Goal: Information Seeking & Learning: Check status

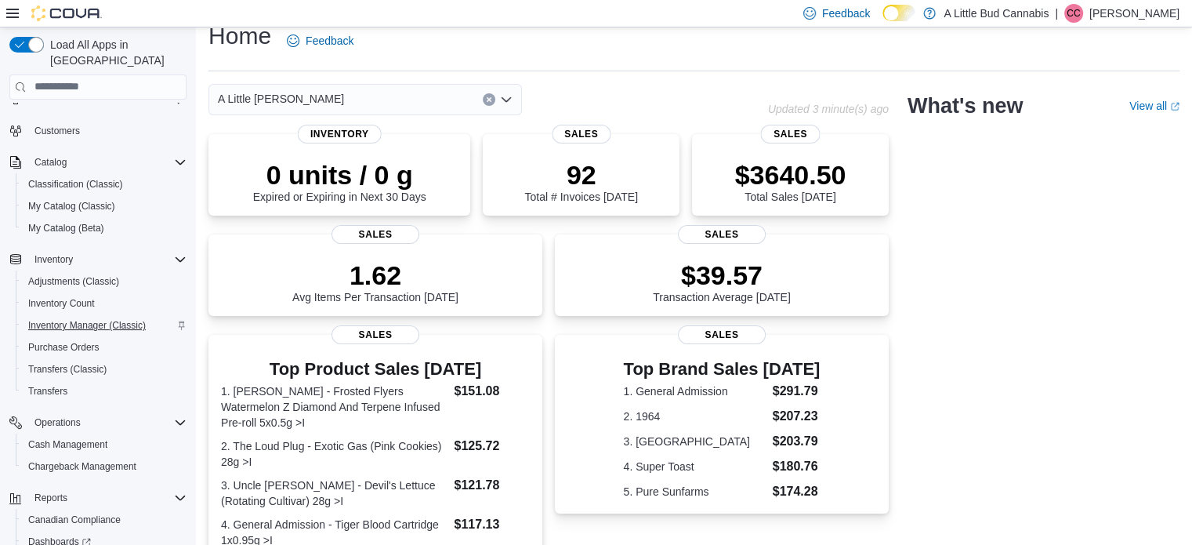
scroll to position [157, 0]
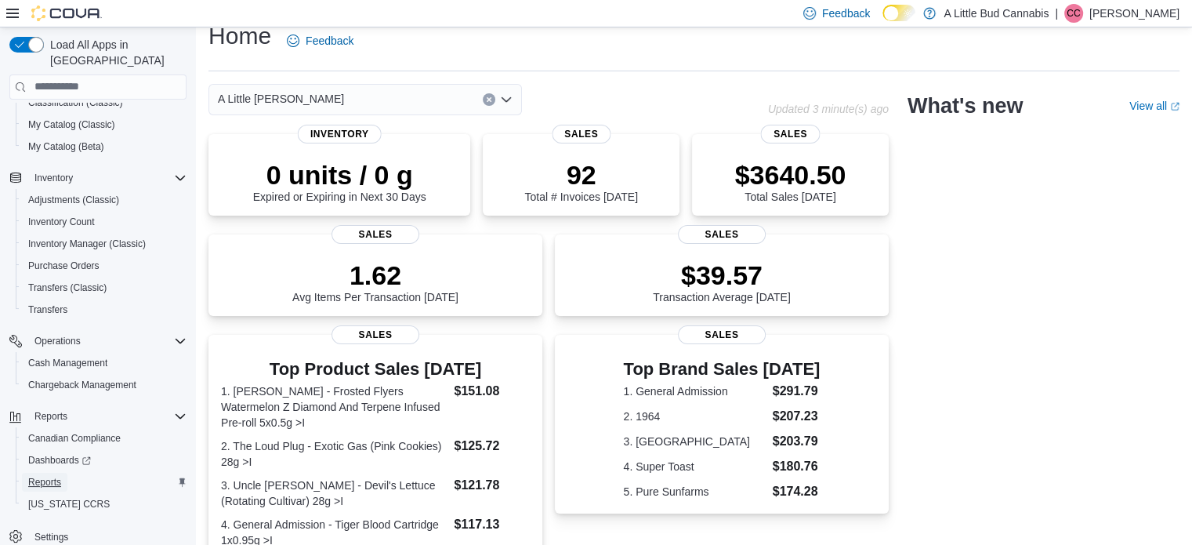
drag, startPoint x: 55, startPoint y: 464, endPoint x: 462, endPoint y: 380, distance: 416.0
click at [55, 476] on span "Reports" at bounding box center [44, 482] width 33 height 13
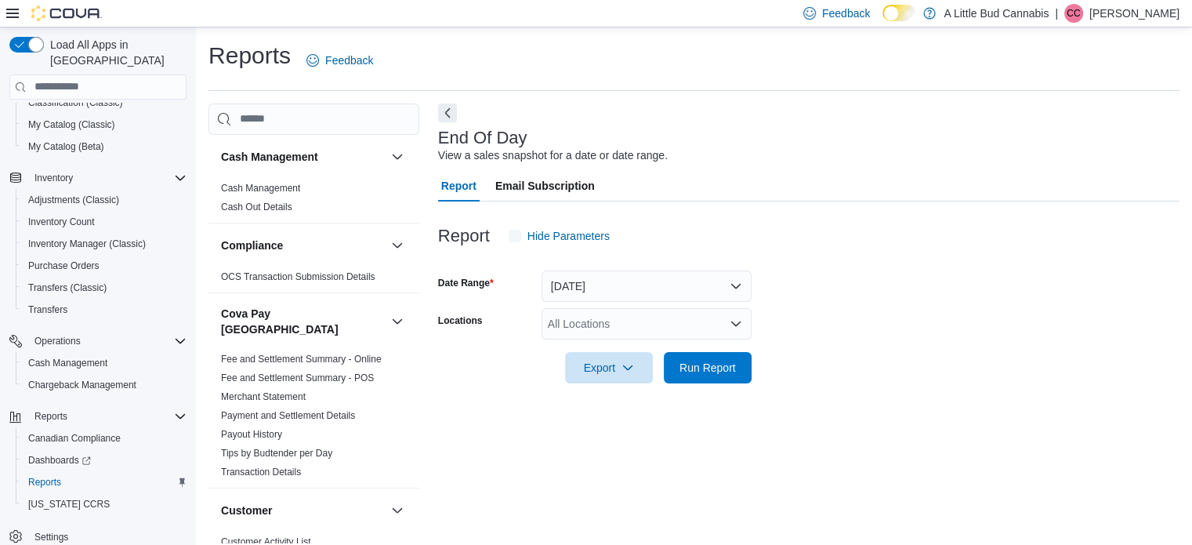
scroll to position [10, 0]
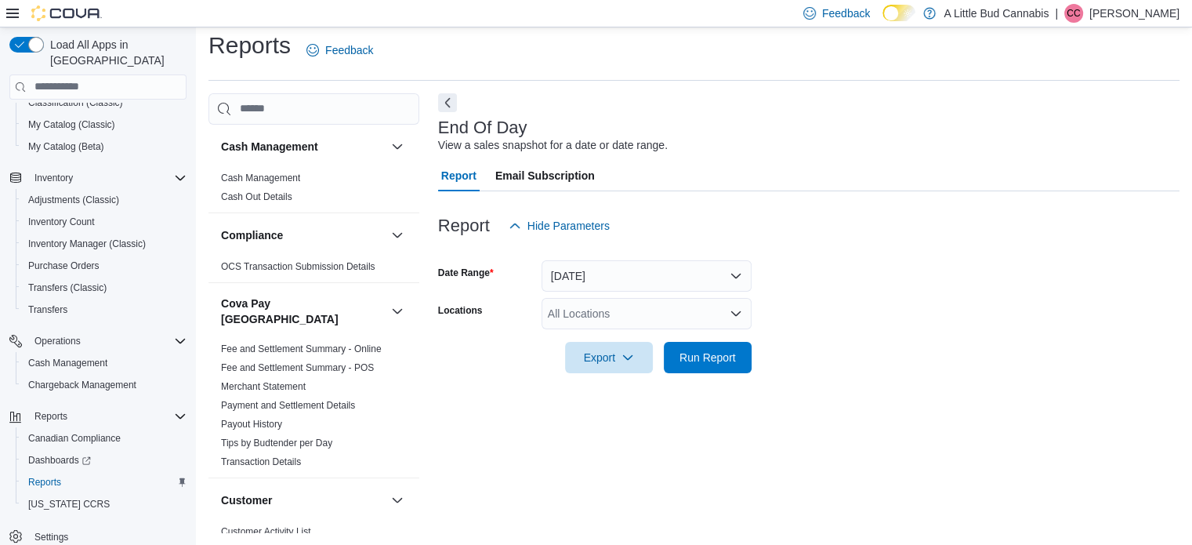
click at [691, 301] on div "All Locations" at bounding box center [646, 313] width 210 height 31
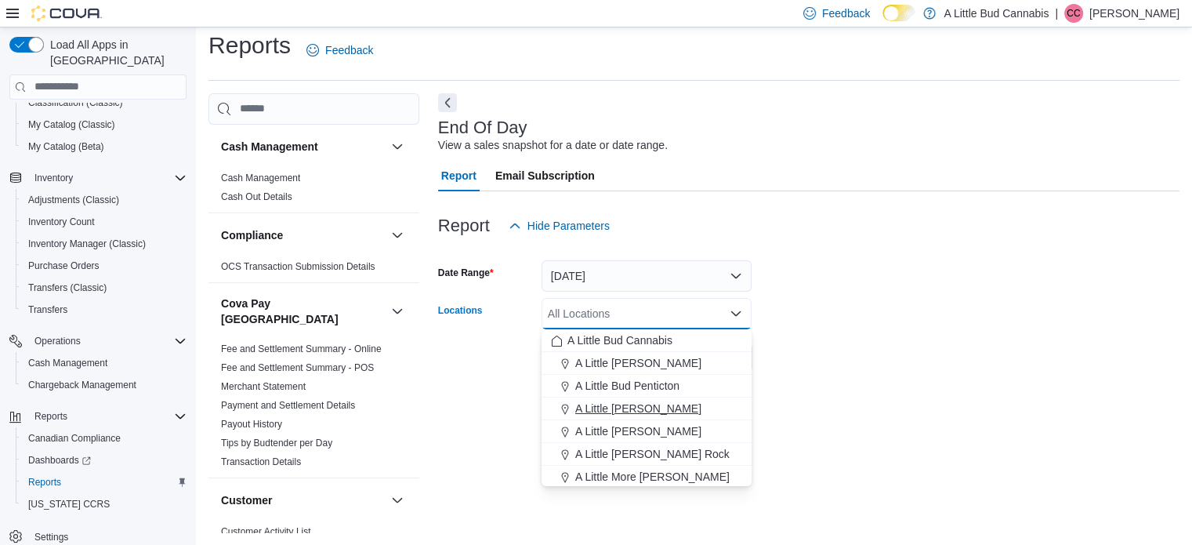
click at [678, 404] on span "A Little [PERSON_NAME]" at bounding box center [638, 408] width 126 height 16
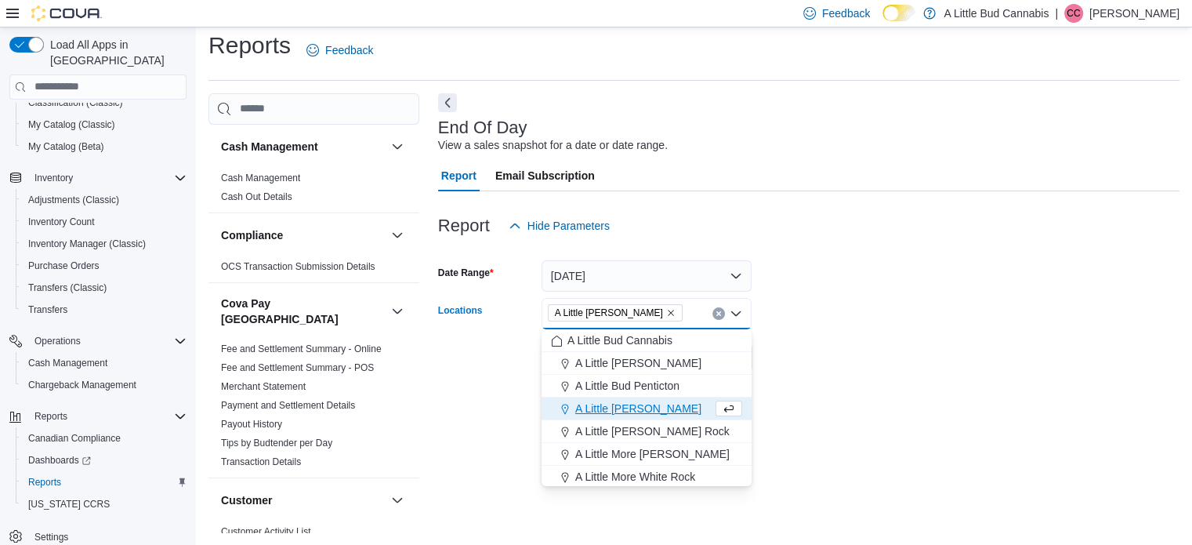
click at [827, 336] on div at bounding box center [808, 335] width 741 height 13
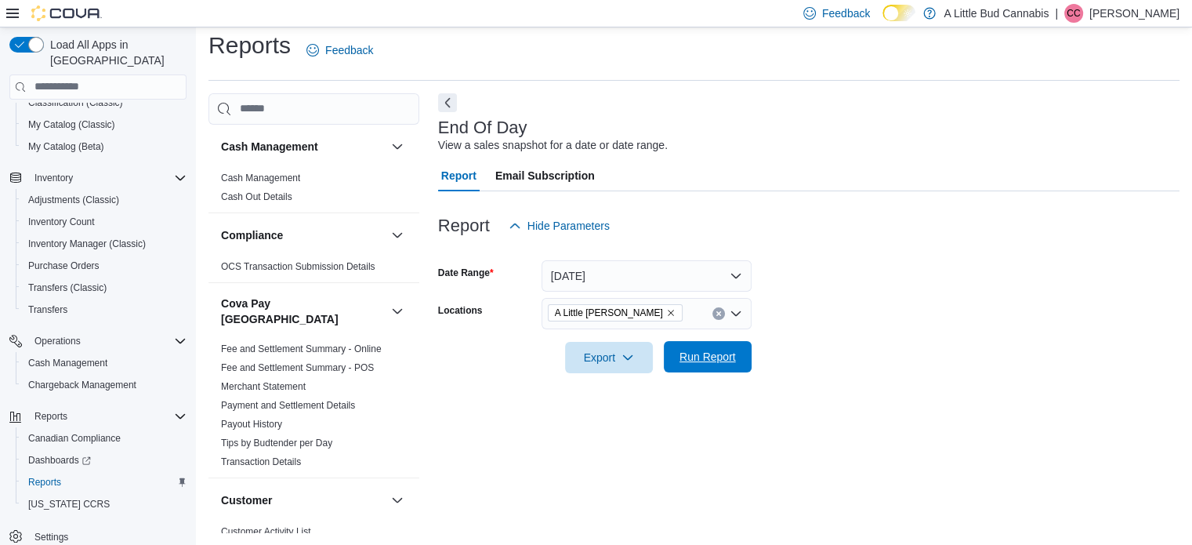
click at [728, 347] on span "Run Report" at bounding box center [707, 356] width 69 height 31
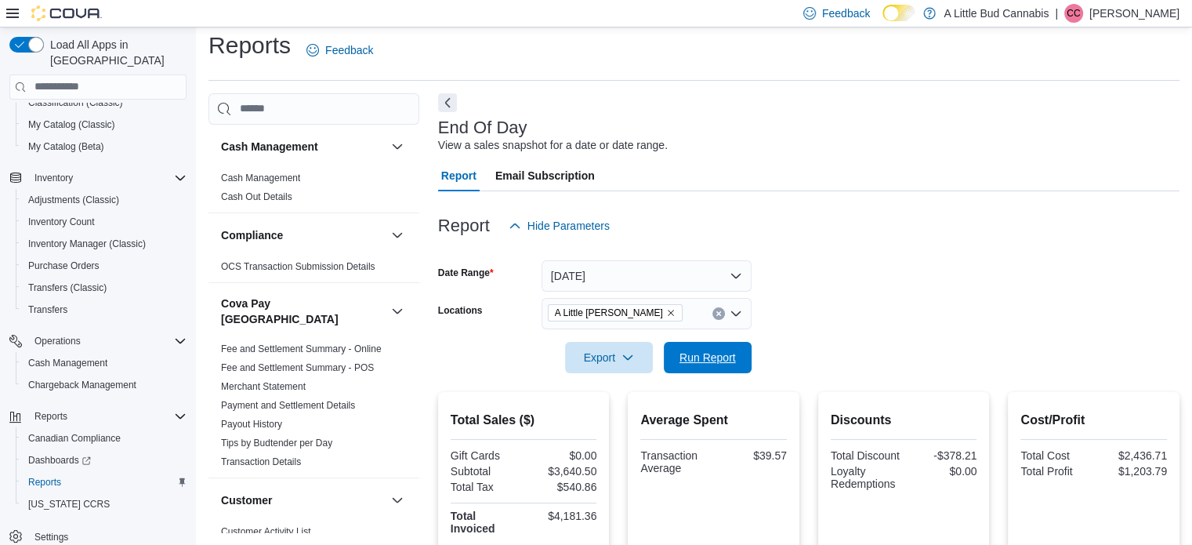
drag, startPoint x: 733, startPoint y: 357, endPoint x: 855, endPoint y: 254, distance: 159.0
click at [732, 357] on span "Run Report" at bounding box center [707, 358] width 56 height 16
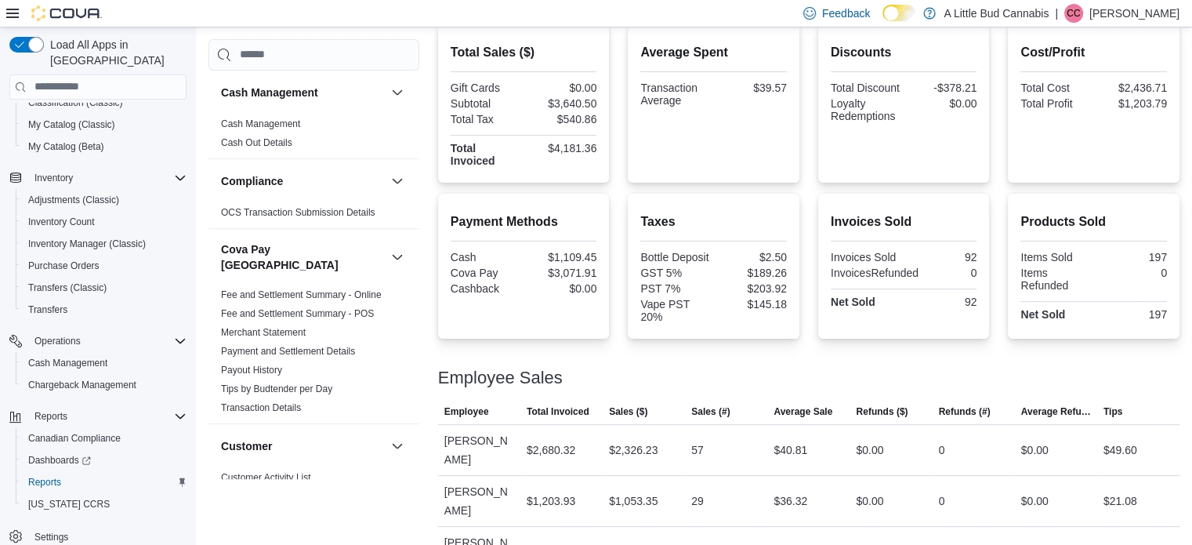
scroll to position [384, 0]
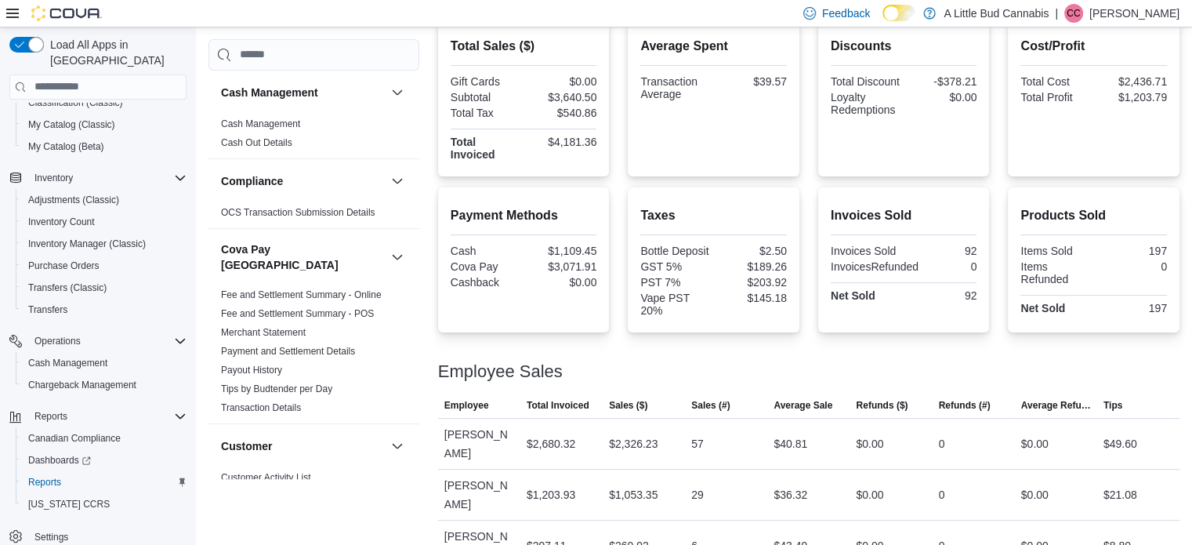
click at [814, 177] on div "Total Sales ($) Gift Cards $0.00 Subtotal $3,640.50 Total Tax $540.86 Total Inv…" at bounding box center [808, 294] width 741 height 553
click at [816, 182] on div "Total Sales ($) Gift Cards $0.00 Subtotal $3,640.50 Total Tax $540.86 Total Inv…" at bounding box center [808, 294] width 741 height 553
click at [811, 175] on div "Total Sales ($) Gift Cards $0.00 Subtotal $3,640.50 Total Tax $540.86 Total Inv…" at bounding box center [808, 97] width 741 height 158
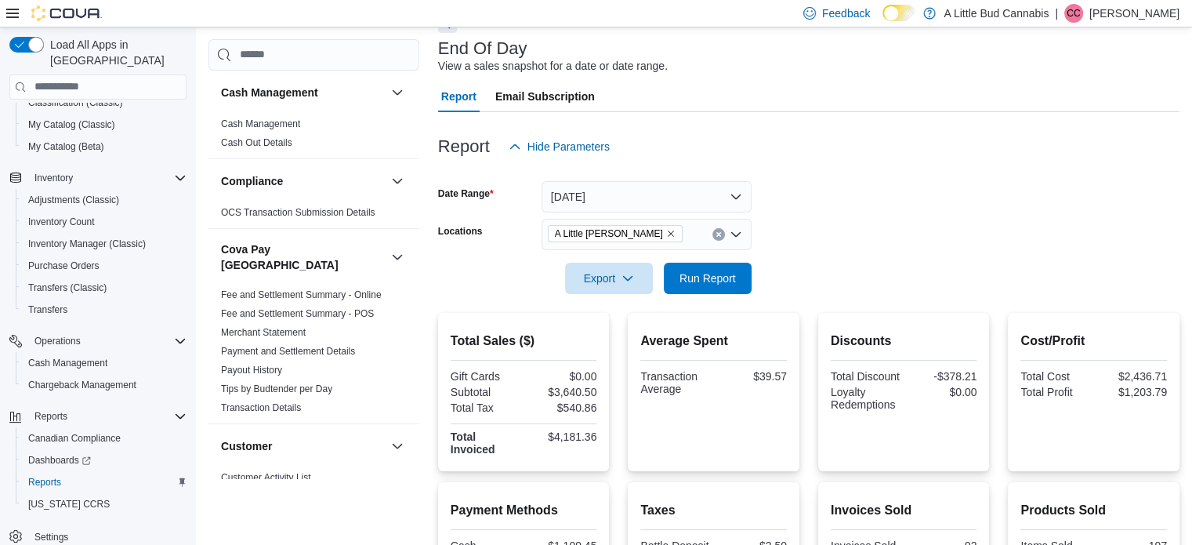
scroll to position [157, 0]
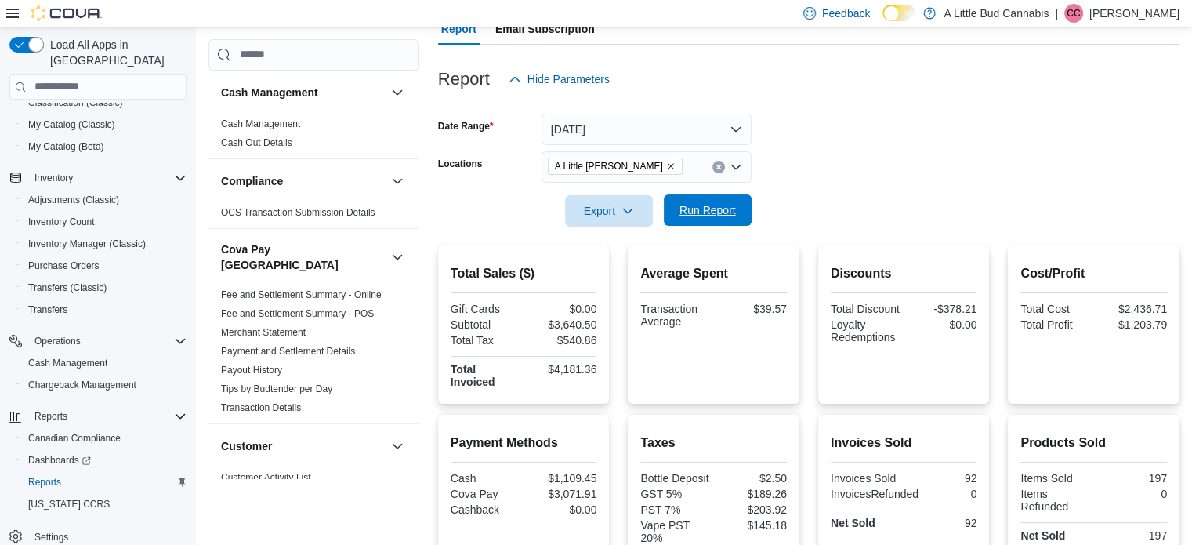
click at [714, 220] on span "Run Report" at bounding box center [707, 209] width 69 height 31
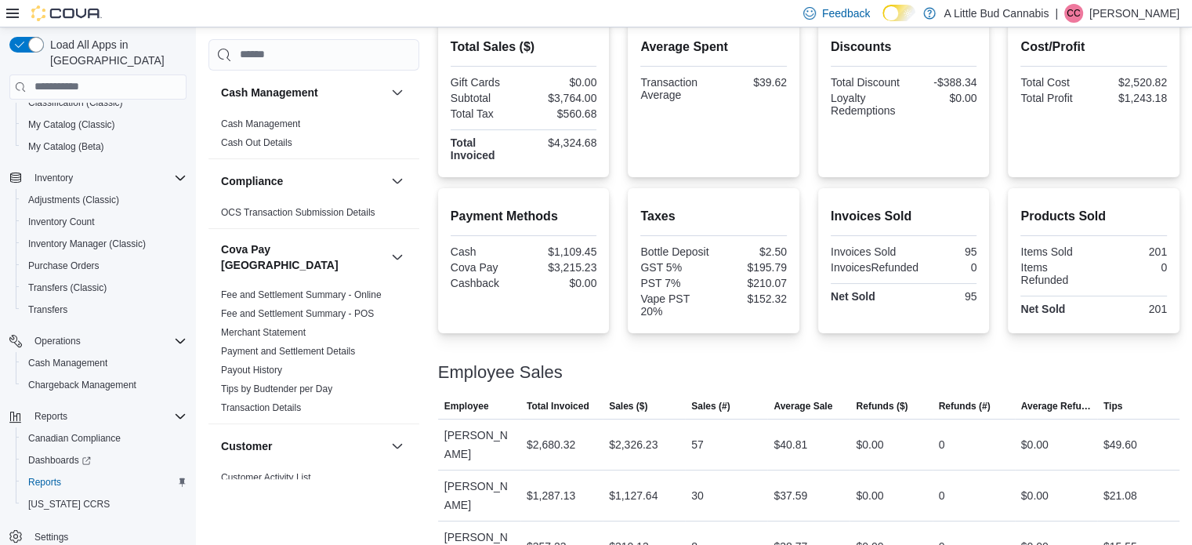
scroll to position [384, 0]
click at [809, 177] on div "Total Sales ($) Gift Cards $0.00 Subtotal $3,764.00 Total Tax $560.68 Total Inv…" at bounding box center [808, 294] width 741 height 553
click at [818, 172] on div "Total Sales ($) Gift Cards $0.00 Subtotal $3,764.00 Total Tax $560.68 Total Inv…" at bounding box center [808, 97] width 741 height 158
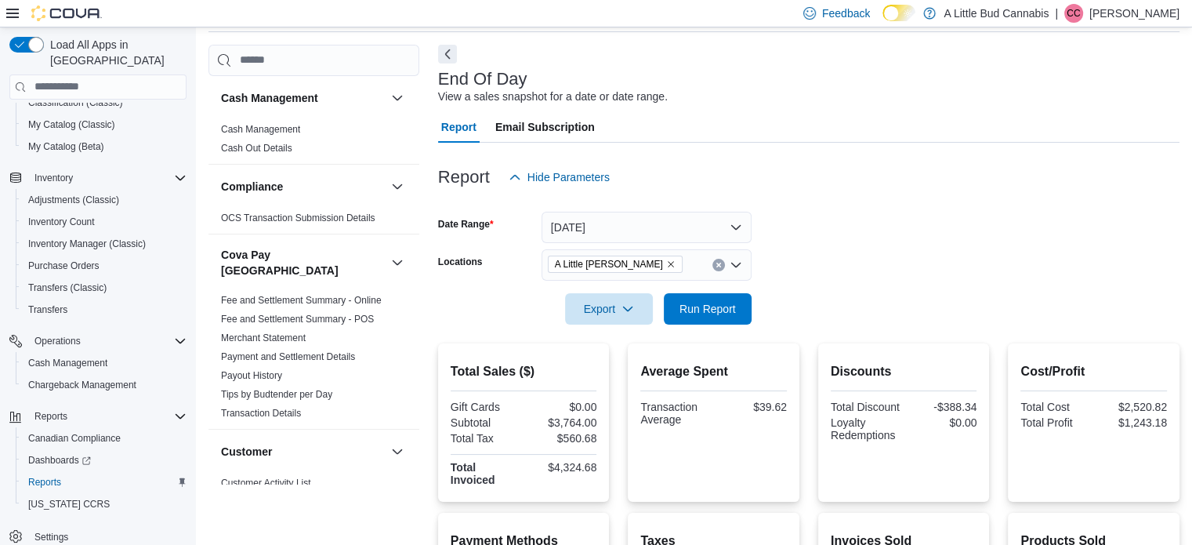
scroll to position [0, 0]
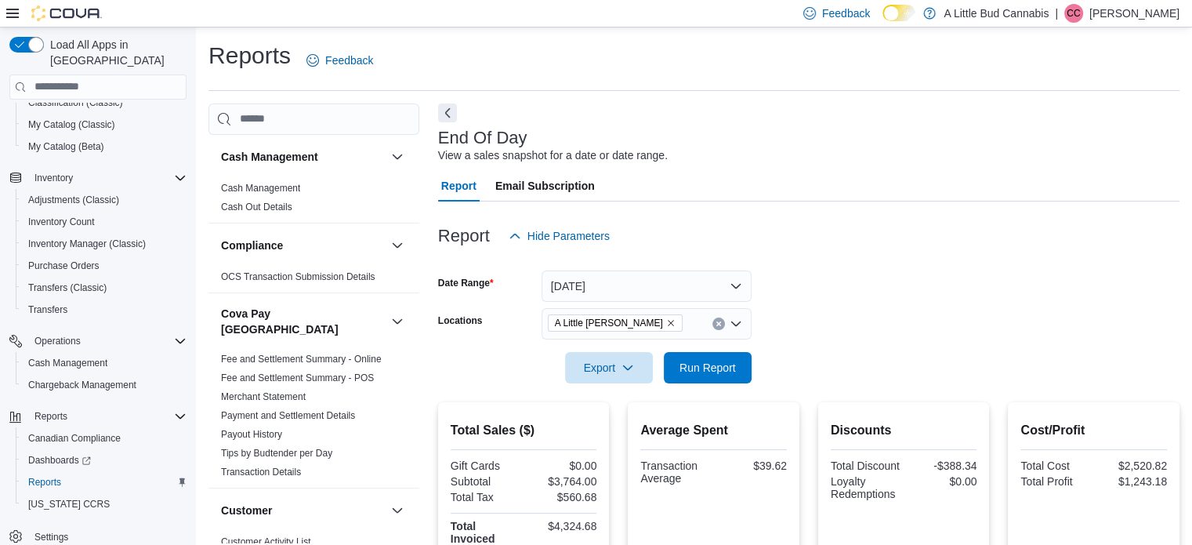
click at [895, 289] on form "Date Range Today Locations A Little Bud Summerland Export Run Report" at bounding box center [808, 318] width 741 height 132
click at [858, 208] on div at bounding box center [808, 210] width 741 height 19
click at [835, 247] on div "Report Hide Parameters" at bounding box center [808, 235] width 741 height 31
click at [712, 358] on span "Run Report" at bounding box center [707, 366] width 69 height 31
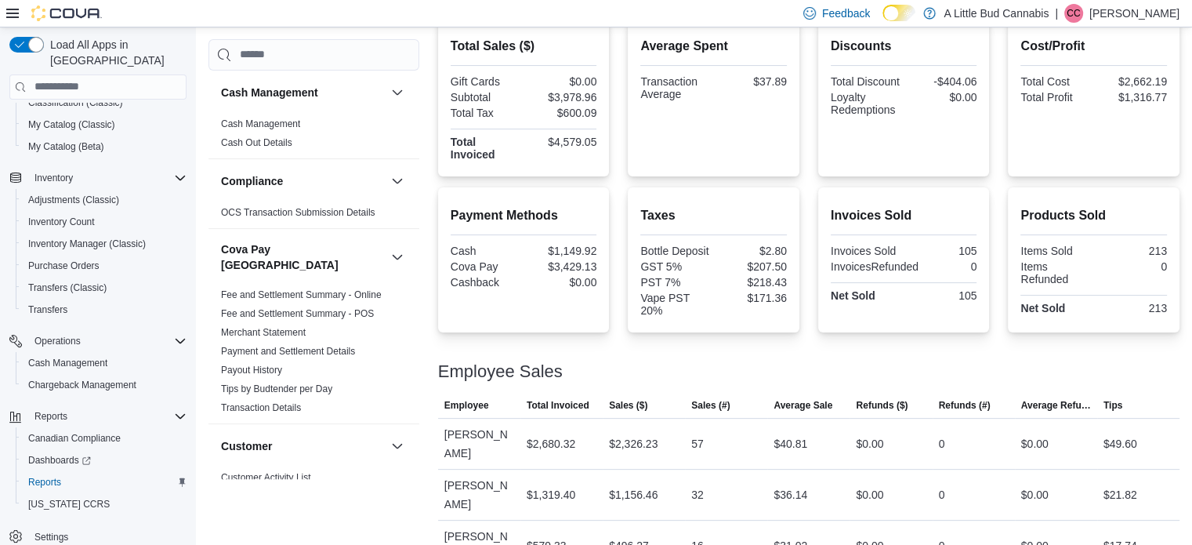
scroll to position [227, 0]
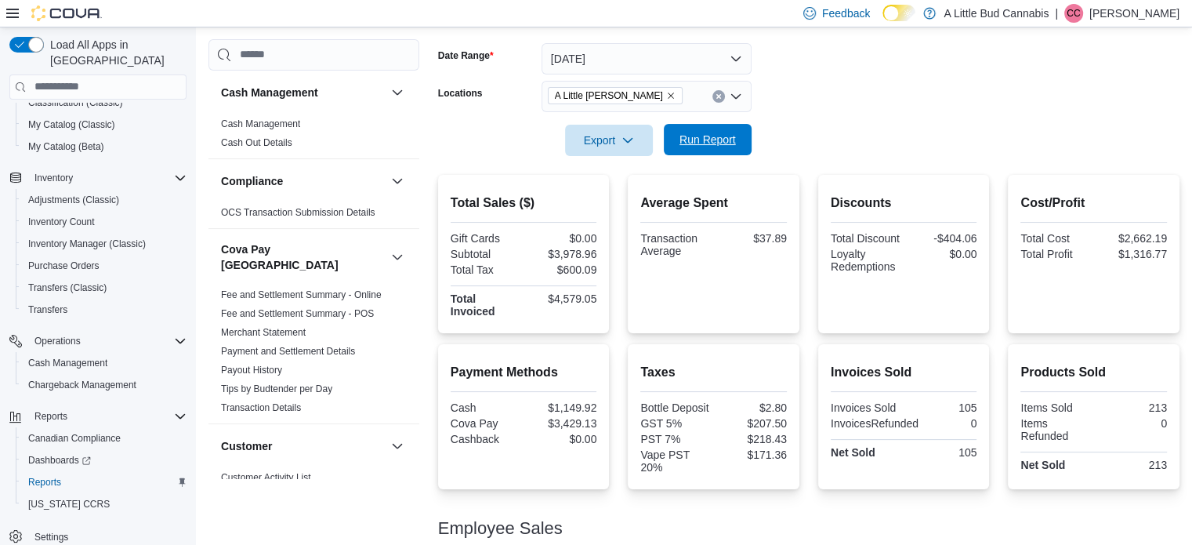
click at [708, 136] on span "Run Report" at bounding box center [707, 140] width 56 height 16
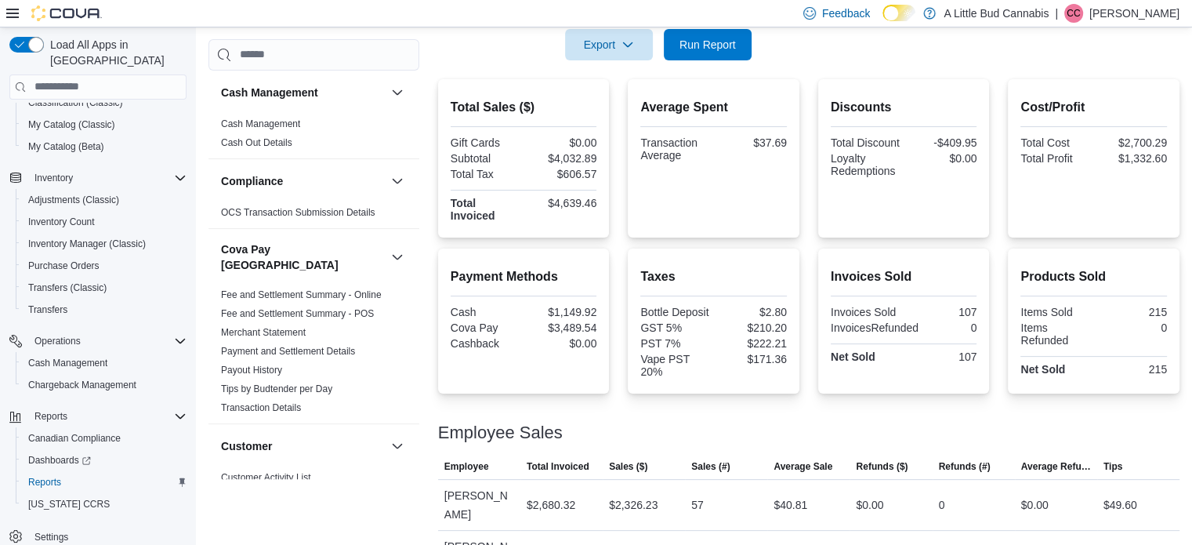
scroll to position [384, 0]
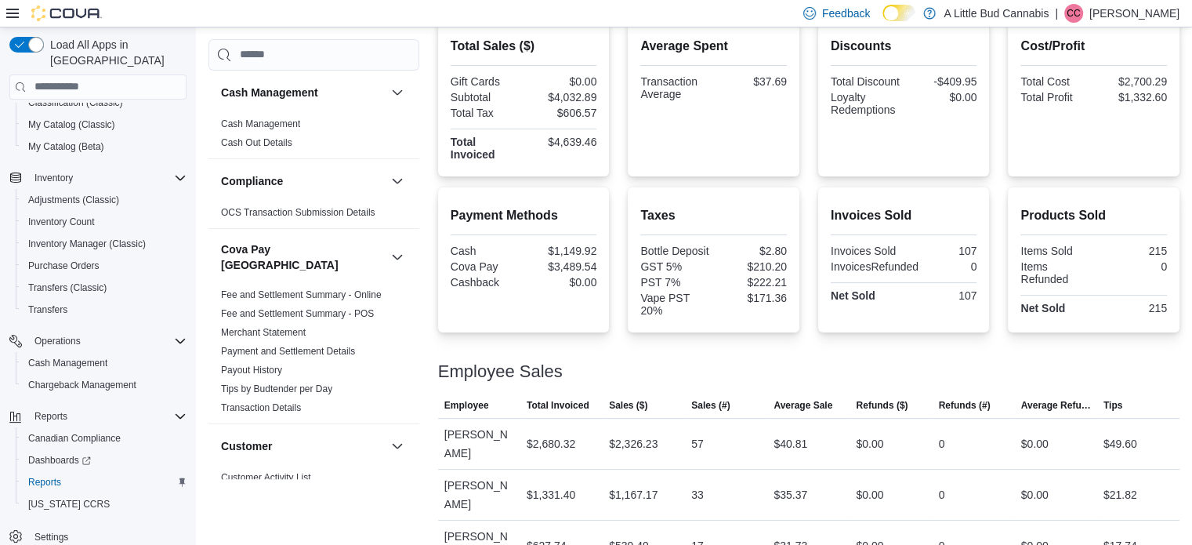
click at [812, 153] on div "Total Sales ($) Gift Cards $0.00 Subtotal $4,032.89 Total Tax $606.57 Total Inv…" at bounding box center [808, 97] width 741 height 158
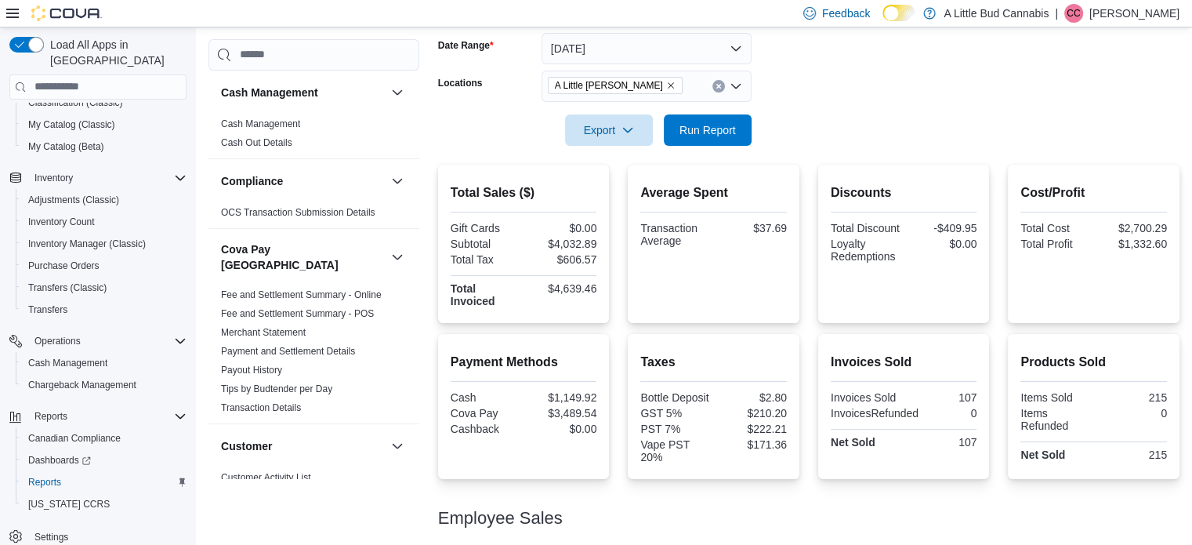
scroll to position [227, 0]
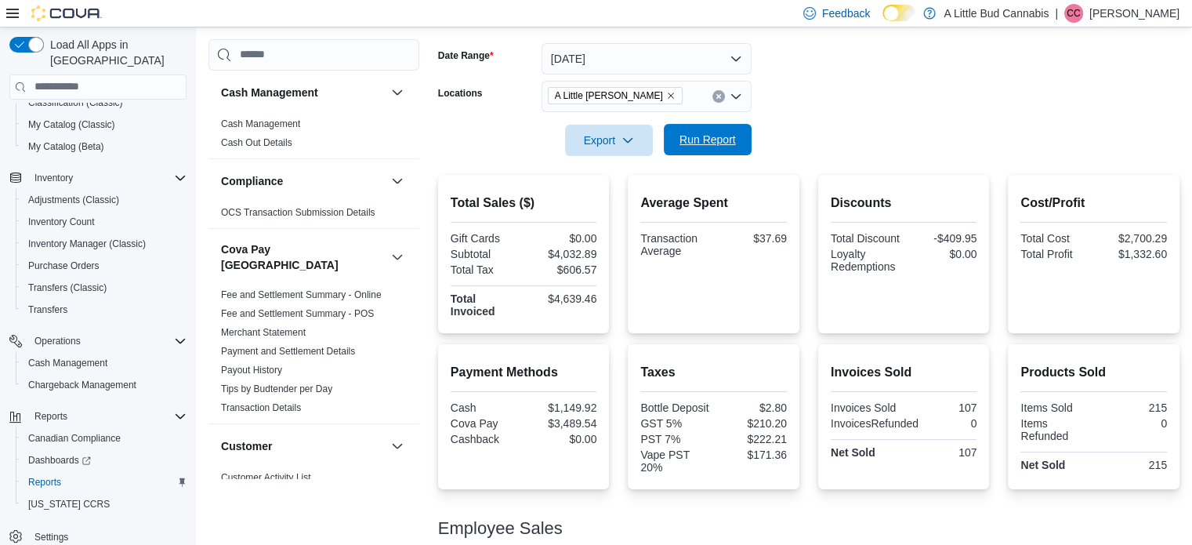
click at [713, 125] on div "Export Run Report" at bounding box center [594, 140] width 313 height 31
click at [710, 136] on span "Run Report" at bounding box center [707, 140] width 56 height 16
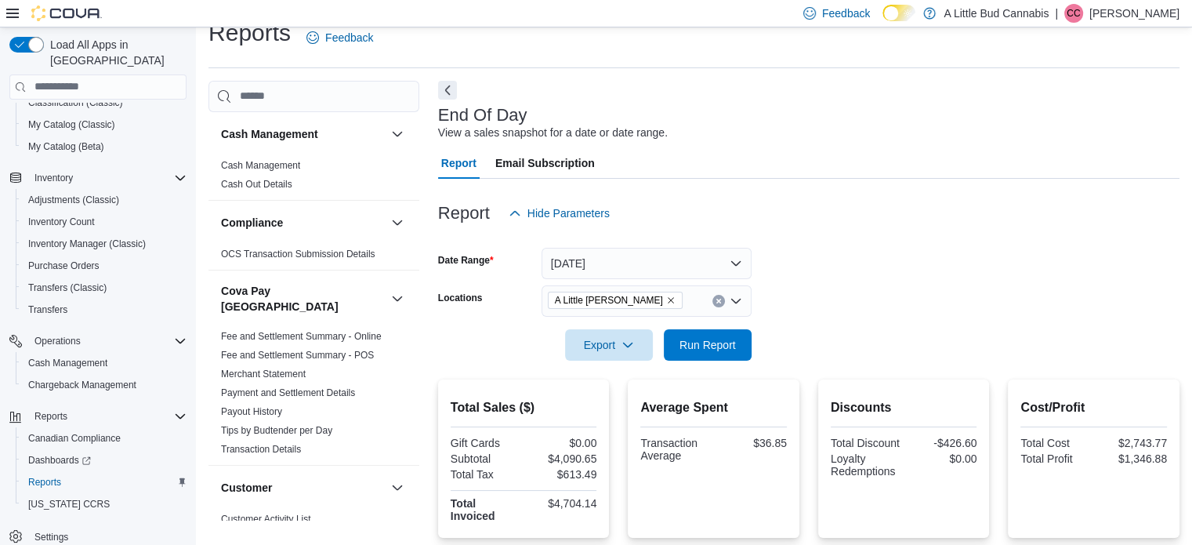
scroll to position [0, 0]
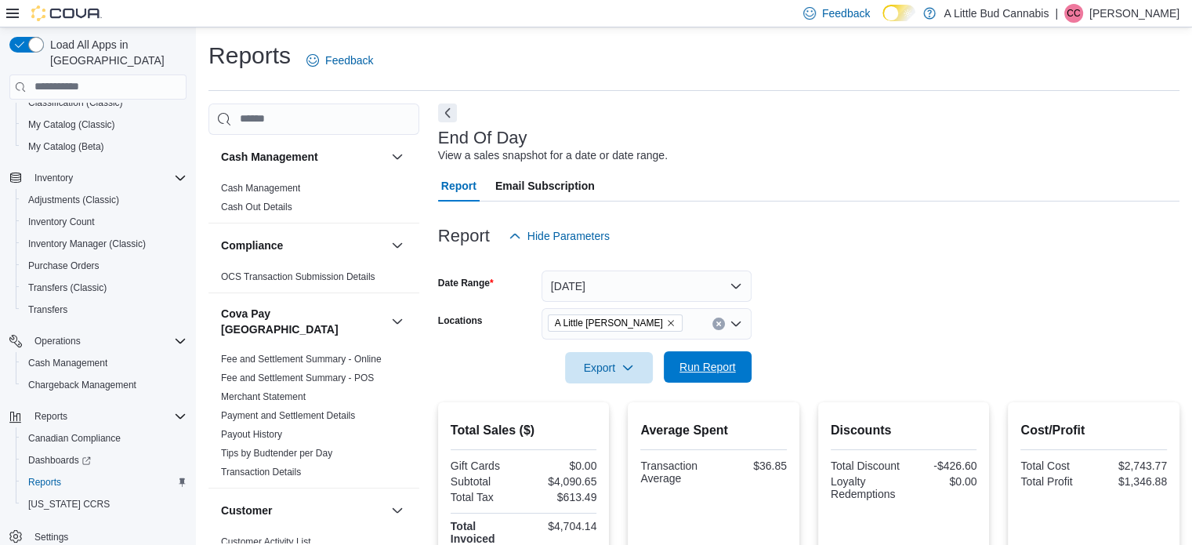
click at [721, 373] on span "Run Report" at bounding box center [707, 367] width 56 height 16
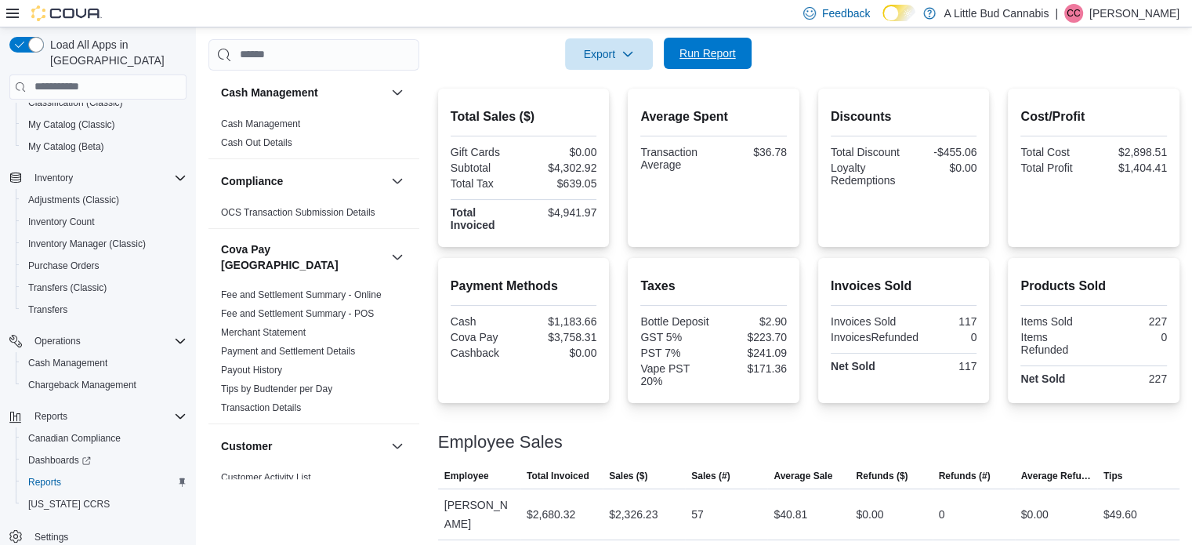
click at [699, 47] on span "Run Report" at bounding box center [707, 53] width 56 height 16
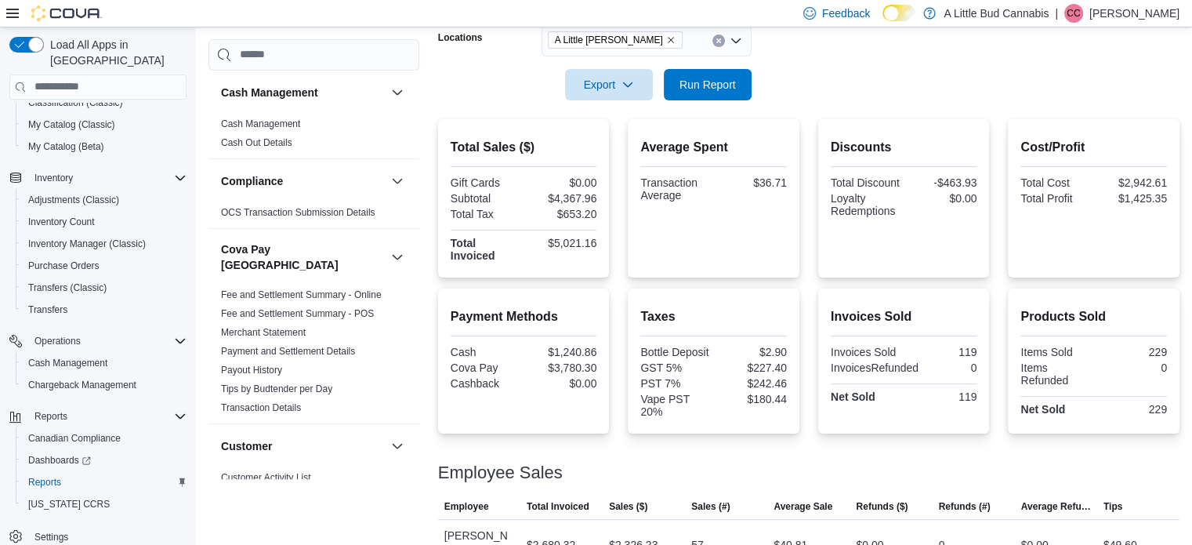
scroll to position [149, 0]
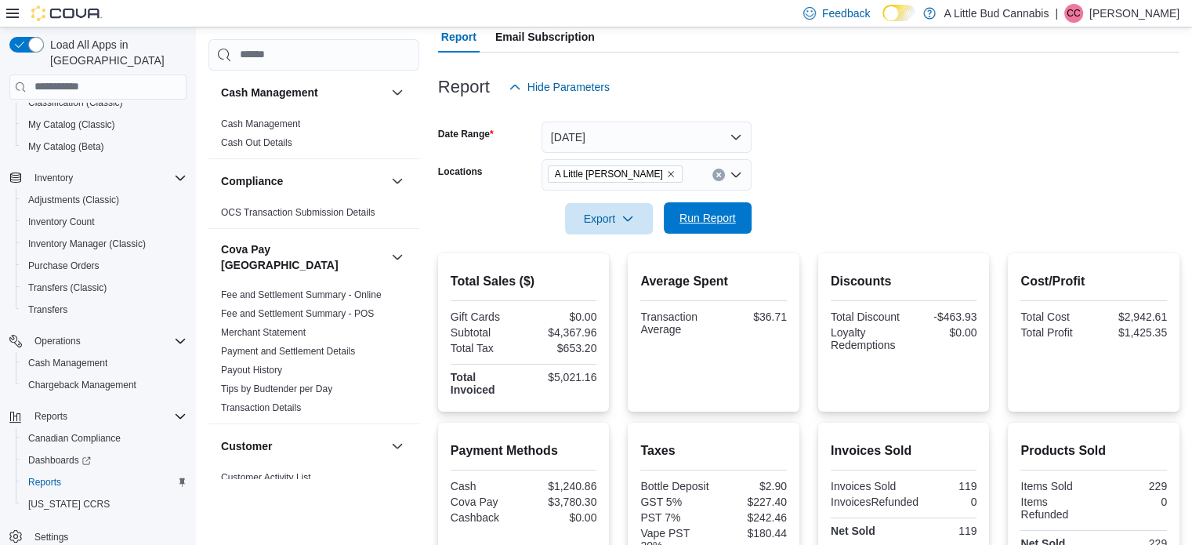
click at [736, 236] on div at bounding box center [808, 243] width 741 height 19
click at [725, 226] on span "Run Report" at bounding box center [707, 217] width 69 height 31
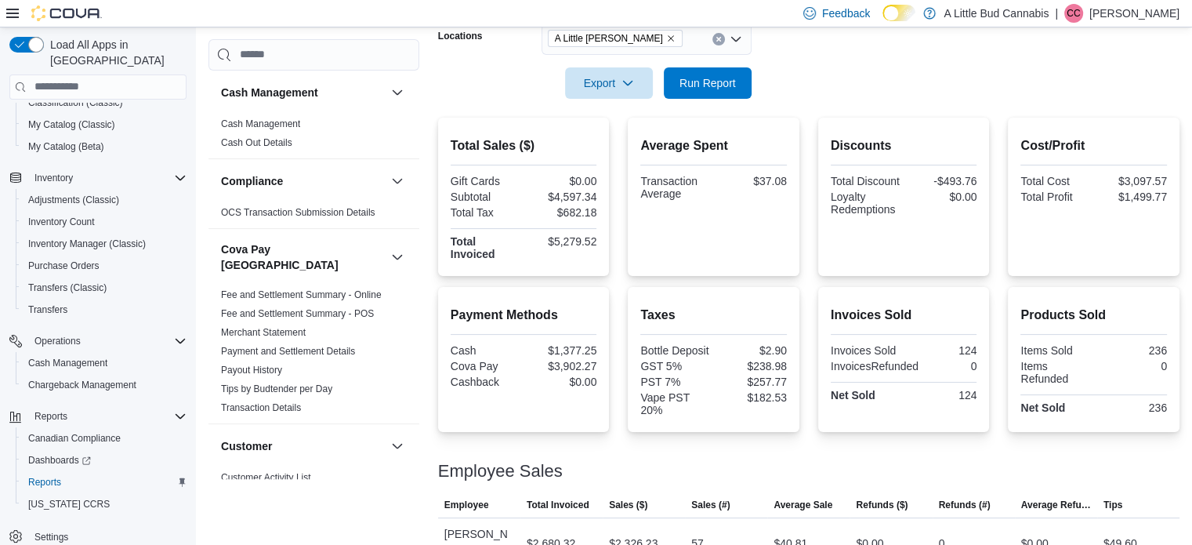
scroll to position [384, 0]
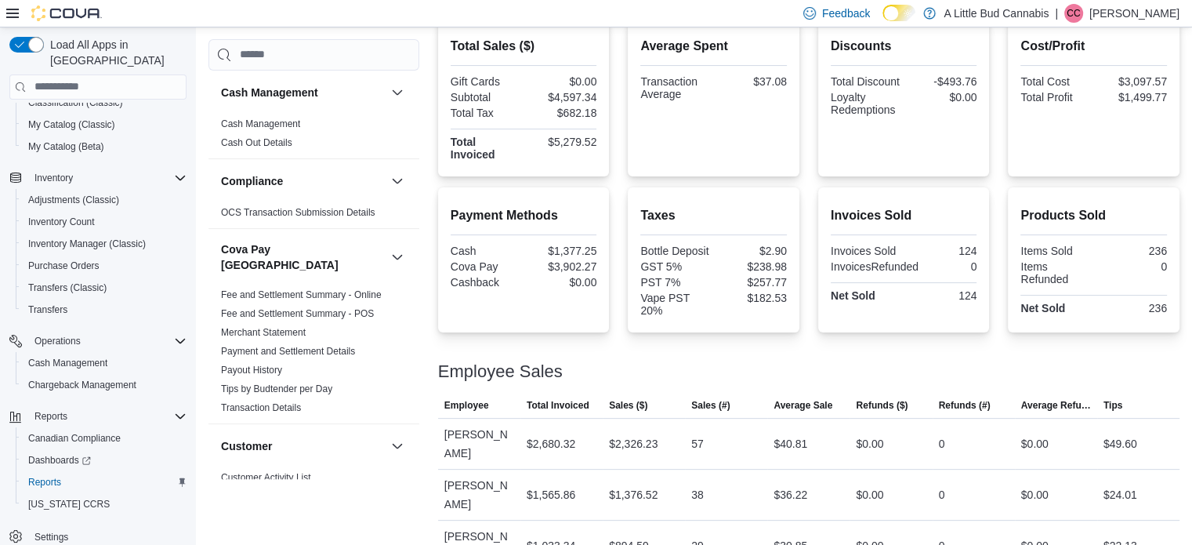
click at [821, 183] on div "Total Sales ($) Gift Cards $0.00 Subtotal $4,597.34 Total Tax $682.18 Total Inv…" at bounding box center [808, 294] width 741 height 553
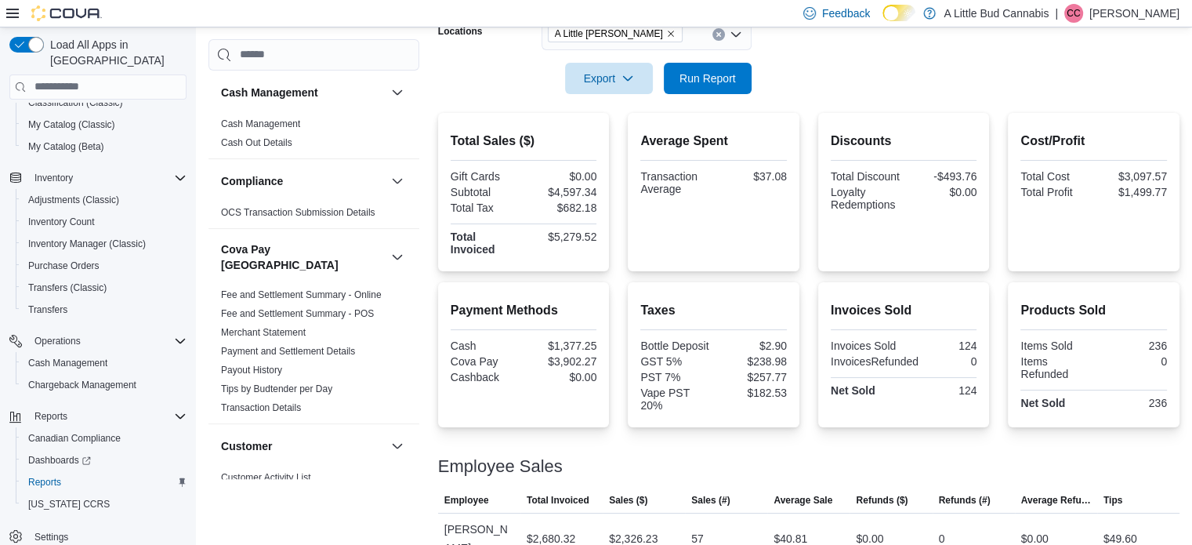
scroll to position [227, 0]
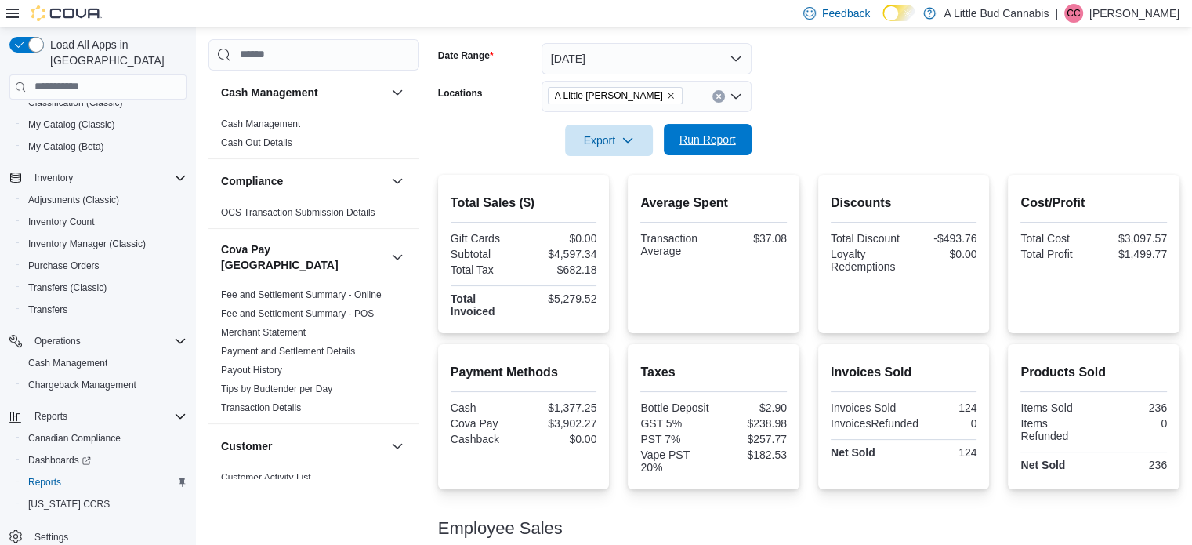
click at [720, 137] on span "Run Report" at bounding box center [707, 140] width 56 height 16
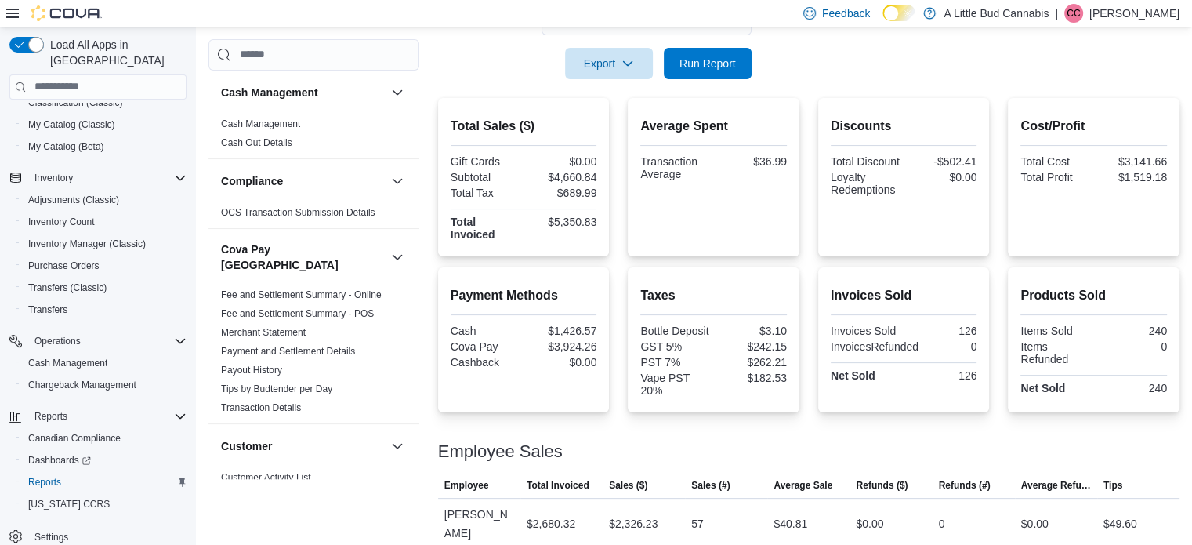
scroll to position [384, 0]
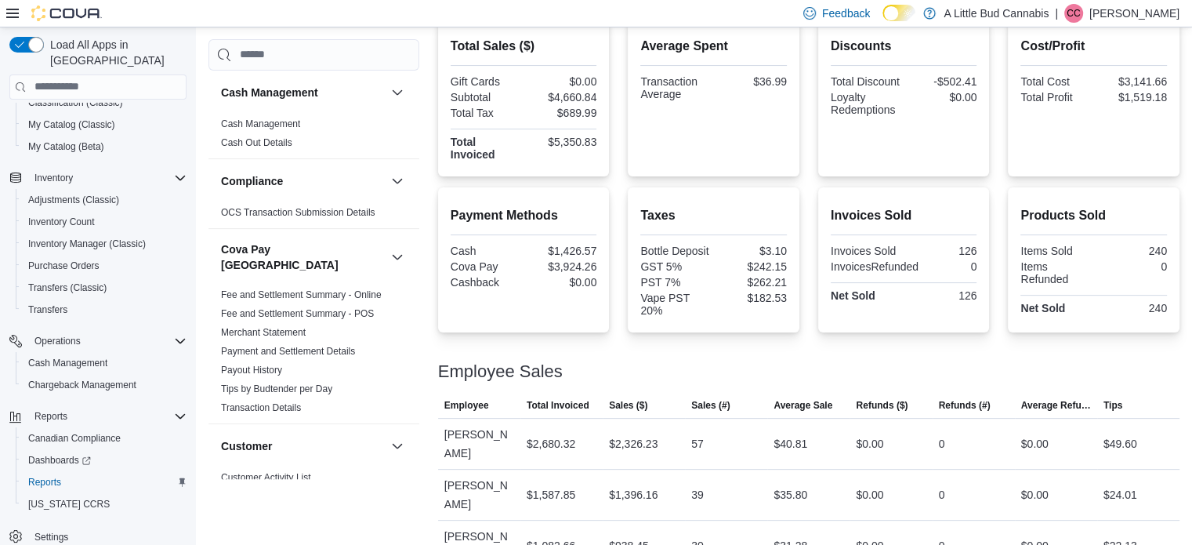
click at [812, 182] on div "Total Sales ($) Gift Cards $0.00 Subtotal $4,660.84 Total Tax $689.99 Total Inv…" at bounding box center [808, 294] width 741 height 553
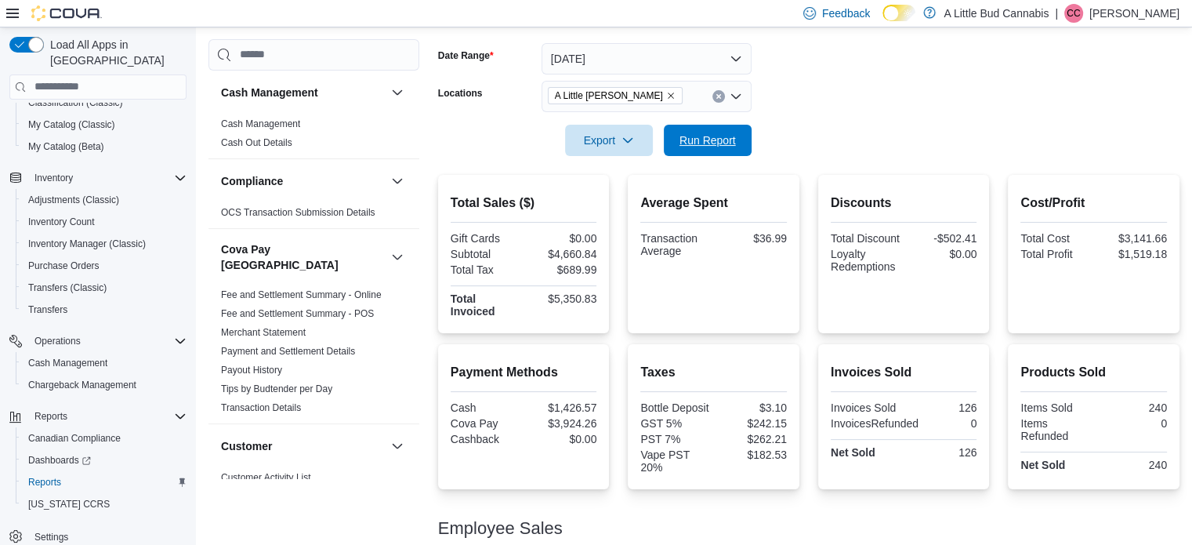
drag, startPoint x: 701, startPoint y: 138, endPoint x: 950, endPoint y: 18, distance: 276.5
click at [701, 138] on span "Run Report" at bounding box center [707, 140] width 56 height 16
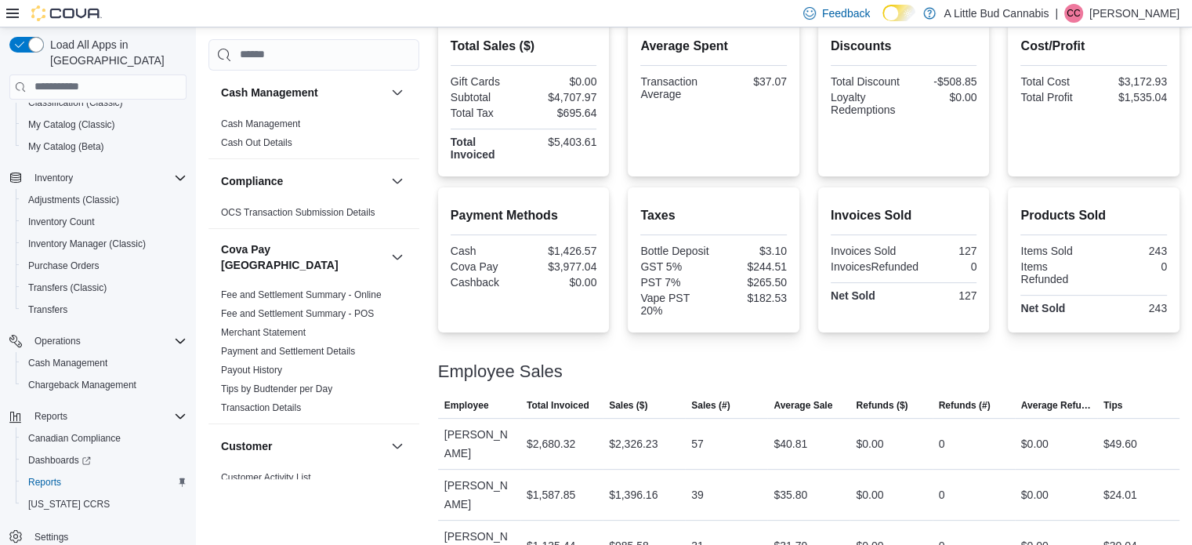
scroll to position [71, 0]
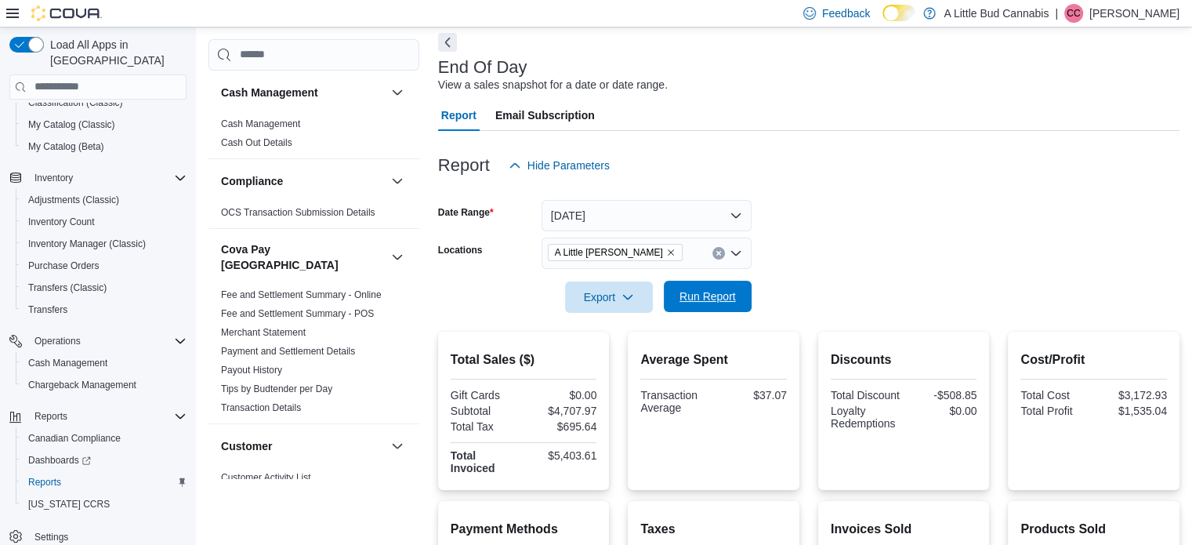
click at [716, 303] on span "Run Report" at bounding box center [707, 296] width 56 height 16
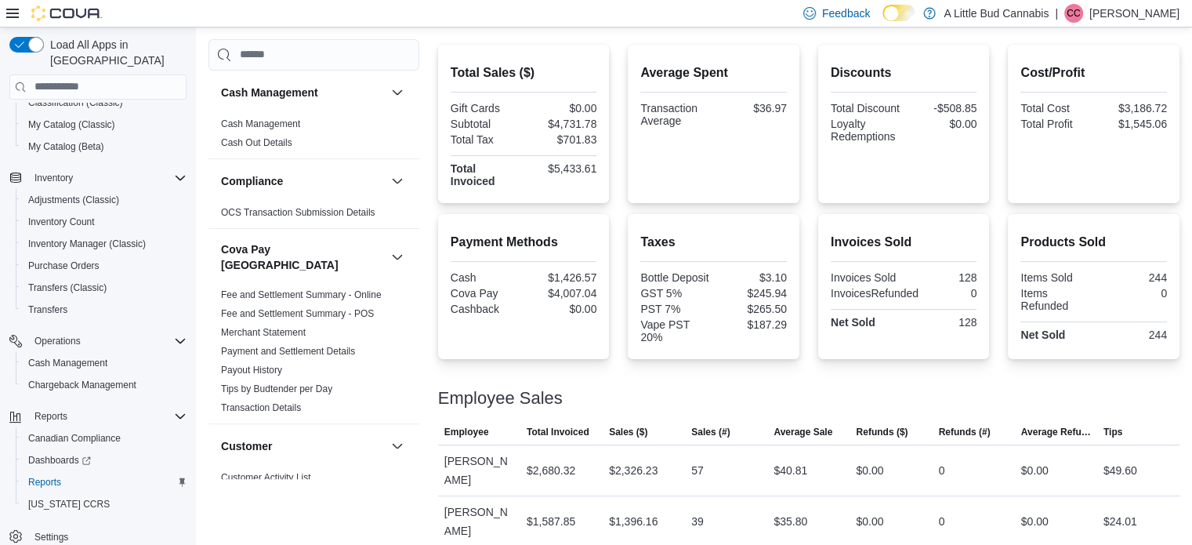
scroll to position [384, 0]
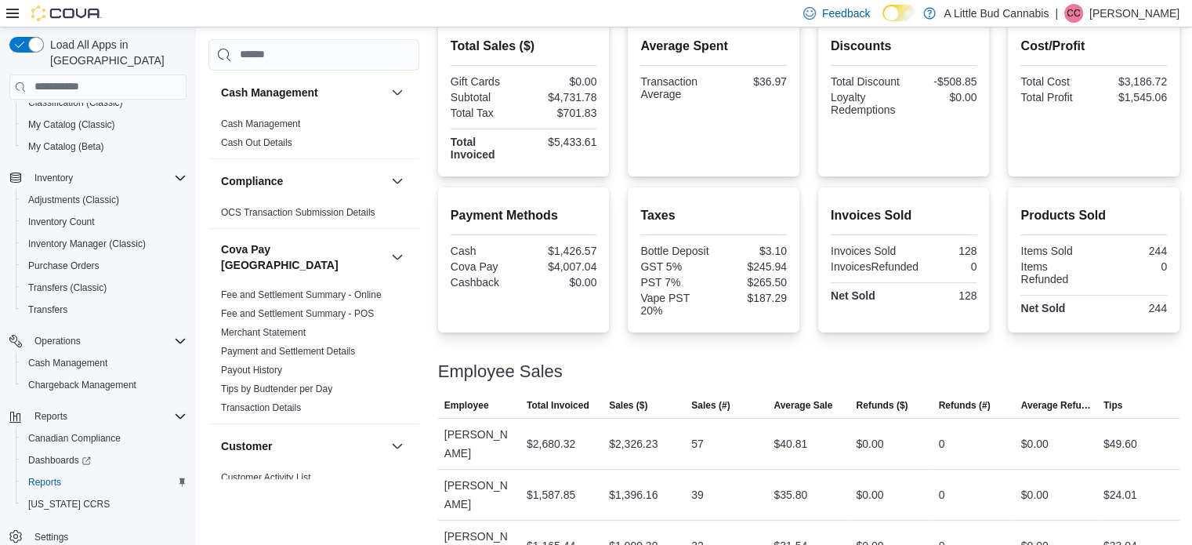
click at [804, 178] on div "Total Sales ($) Gift Cards $0.00 Subtotal $4,731.78 Total Tax $701.83 Total Inv…" at bounding box center [808, 294] width 741 height 553
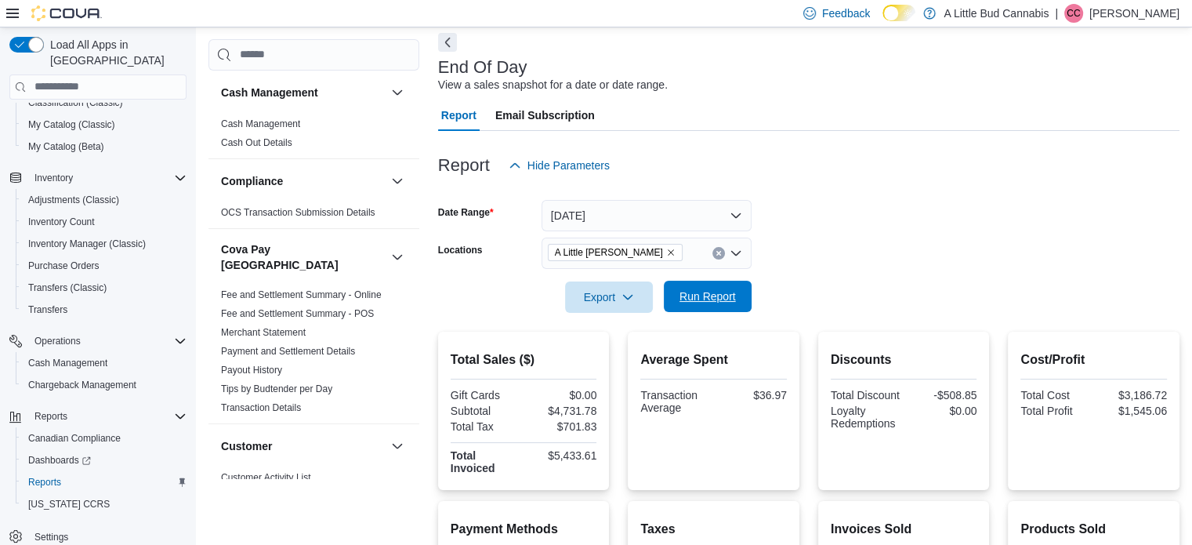
drag, startPoint x: 694, startPoint y: 300, endPoint x: 911, endPoint y: 118, distance: 283.7
click at [695, 300] on span "Run Report" at bounding box center [707, 296] width 56 height 16
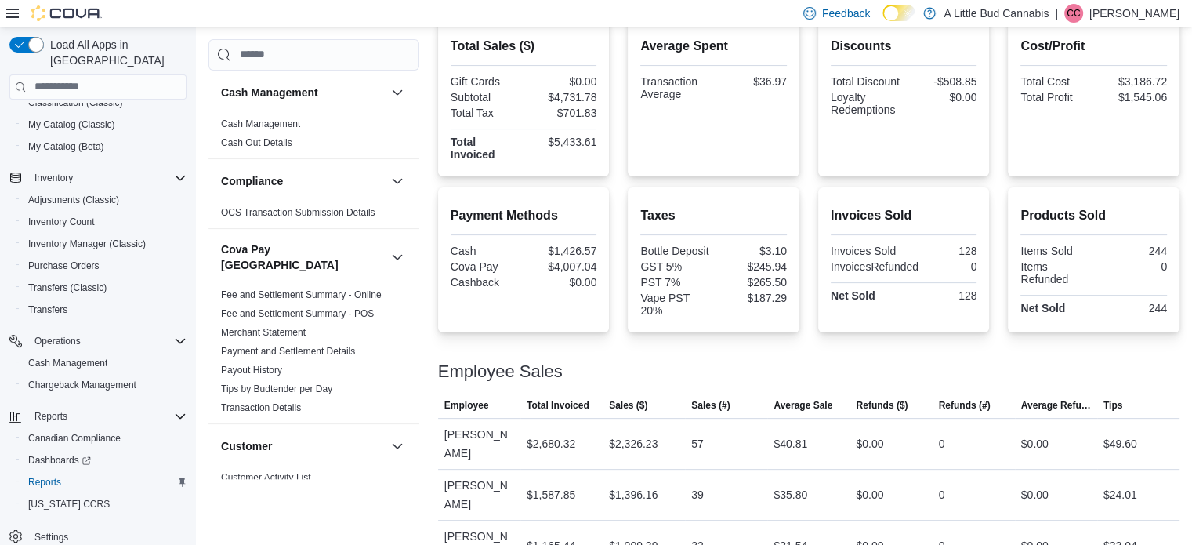
click at [818, 178] on div "Total Sales ($) Gift Cards $0.00 Subtotal $4,731.78 Total Tax $701.83 Total Inv…" at bounding box center [808, 294] width 741 height 553
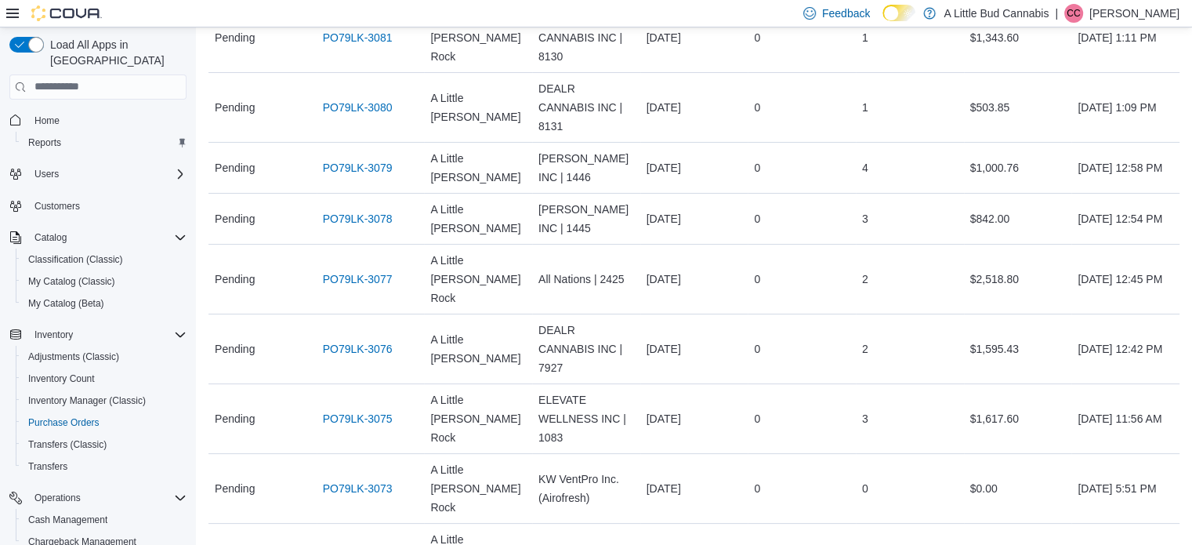
scroll to position [235, 0]
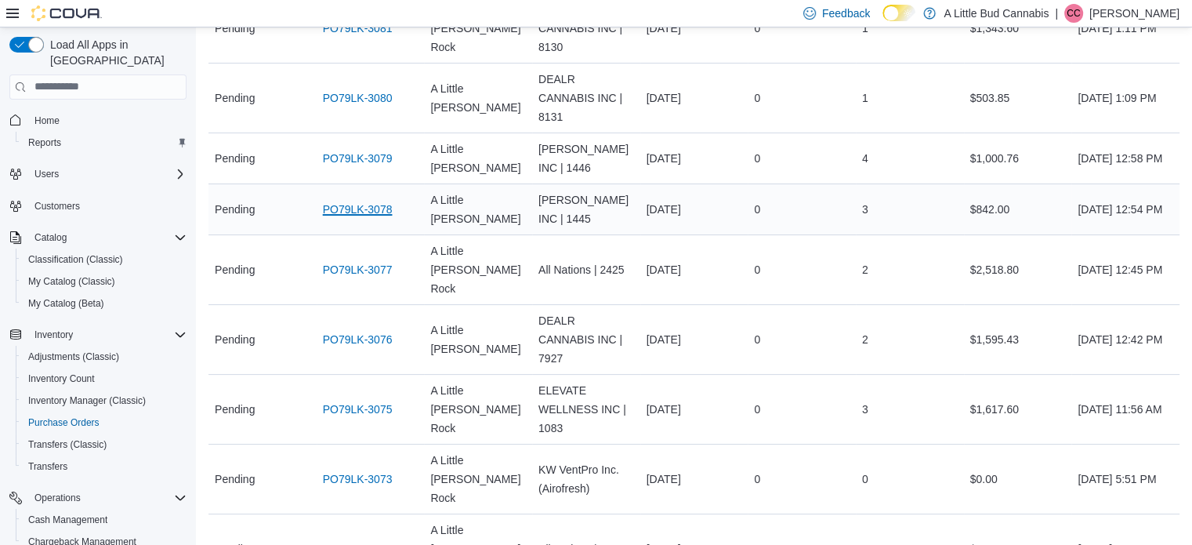
click at [356, 200] on link "PO79LK-3078" at bounding box center [358, 209] width 70 height 19
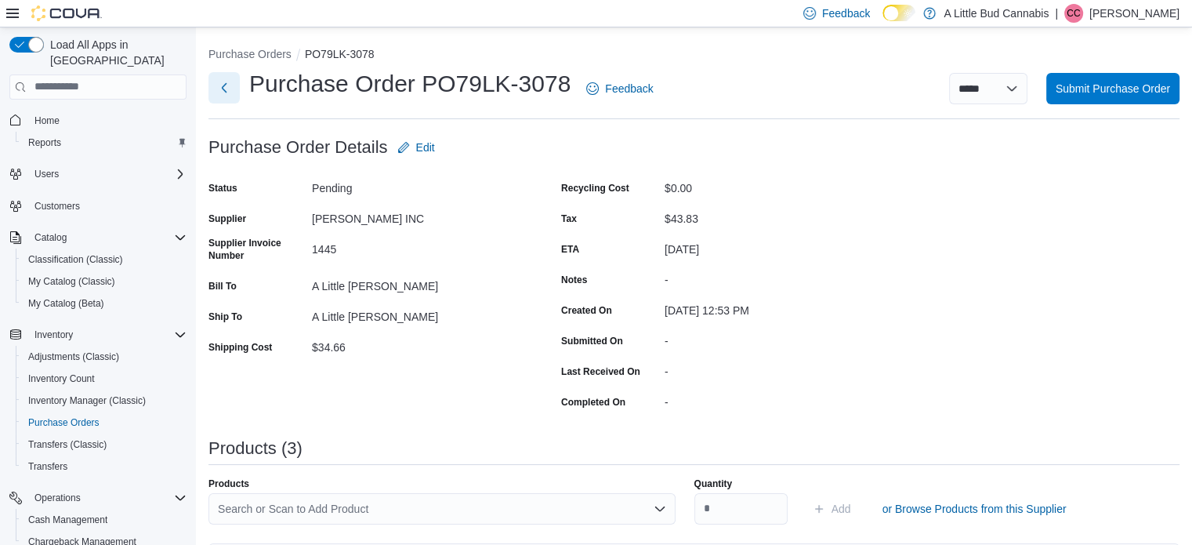
click at [223, 88] on button "Next" at bounding box center [223, 87] width 31 height 31
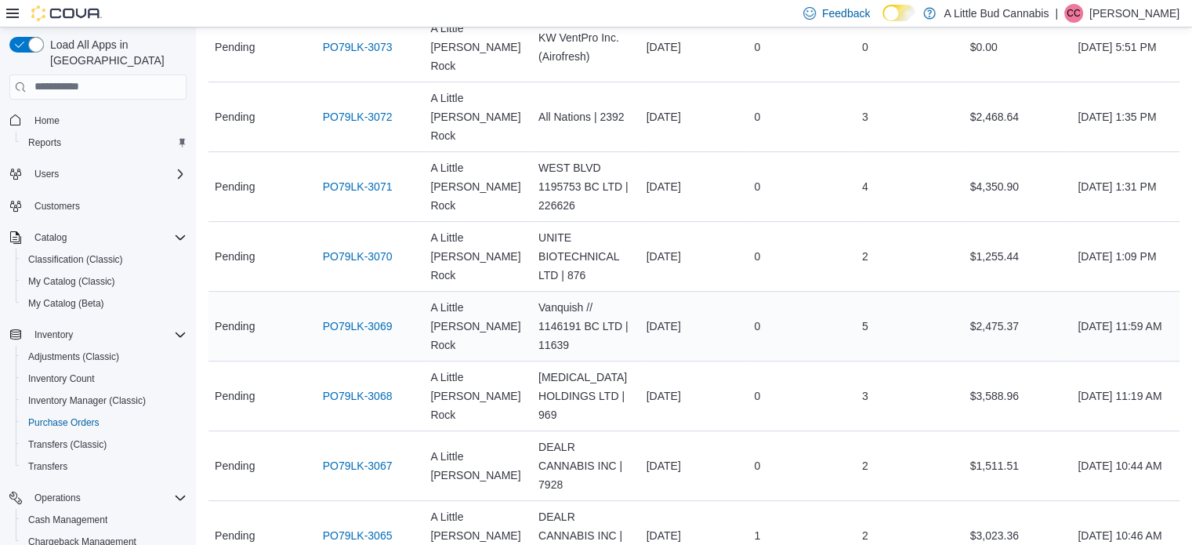
scroll to position [705, 0]
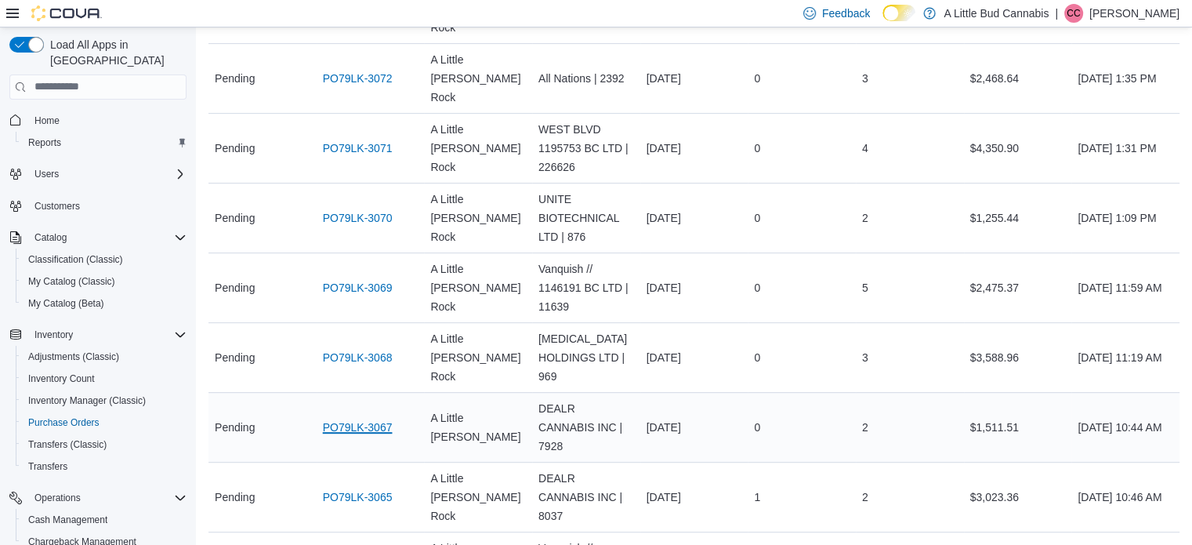
click at [350, 418] on link "PO79LK-3067" at bounding box center [358, 427] width 70 height 19
